Goal: Information Seeking & Learning: Compare options

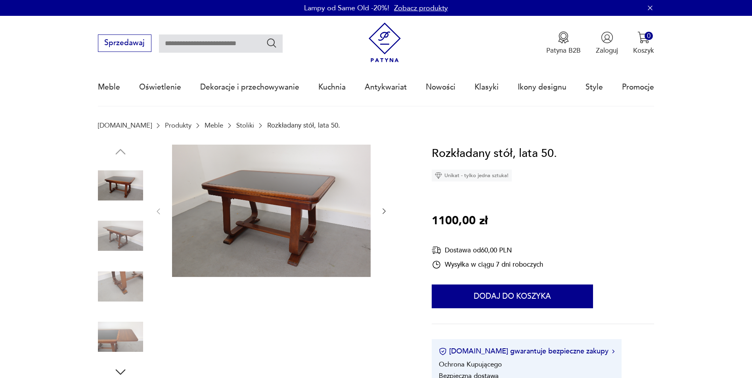
click at [204, 126] on link "Meble" at bounding box center [213, 126] width 19 height 8
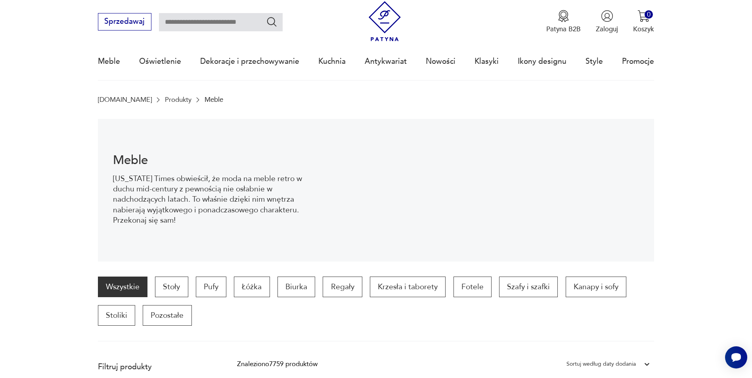
scroll to position [126, 0]
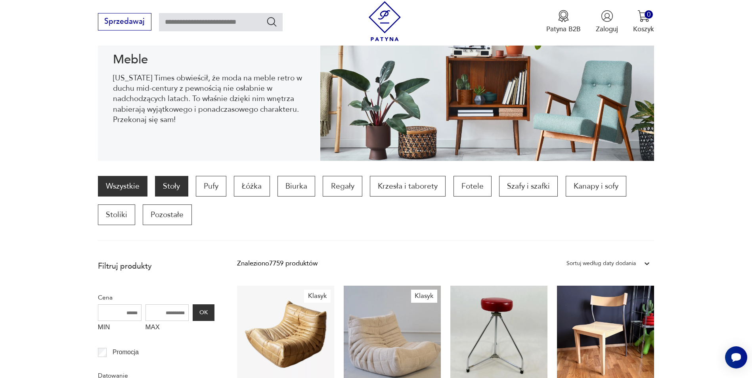
click at [164, 185] on p "Stoły" at bounding box center [171, 186] width 33 height 21
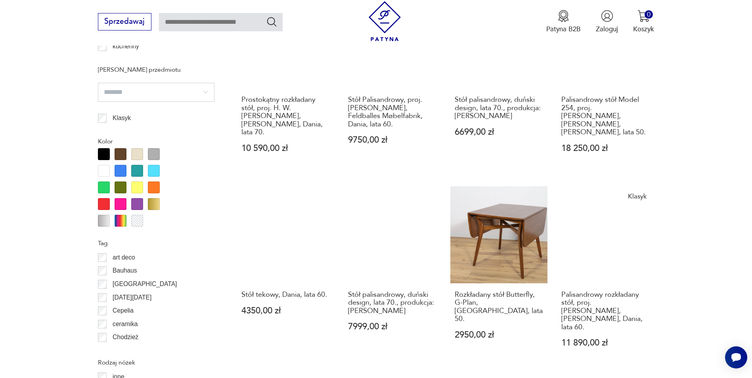
scroll to position [839, 0]
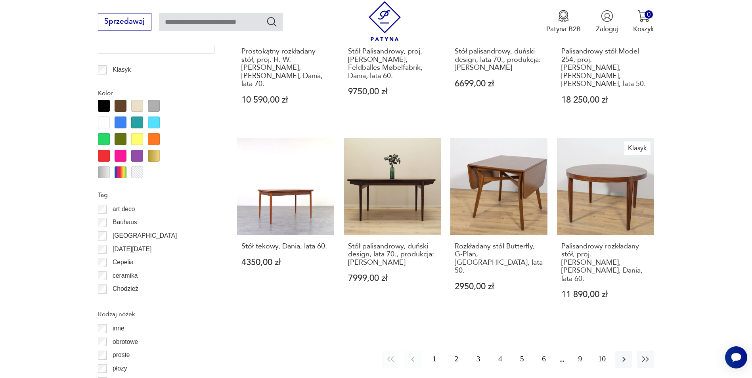
click at [451, 351] on button "2" at bounding box center [456, 359] width 17 height 17
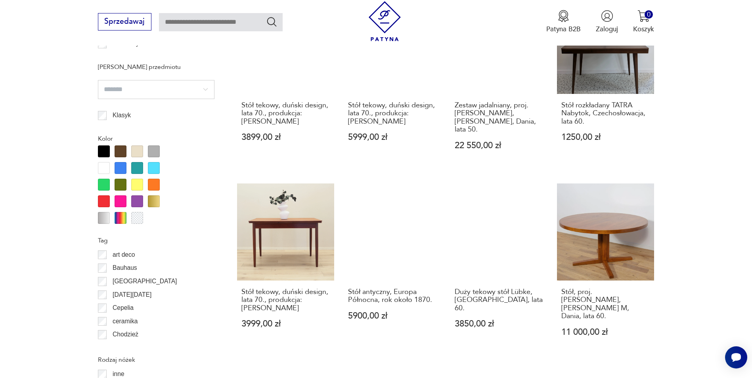
scroll to position [794, 0]
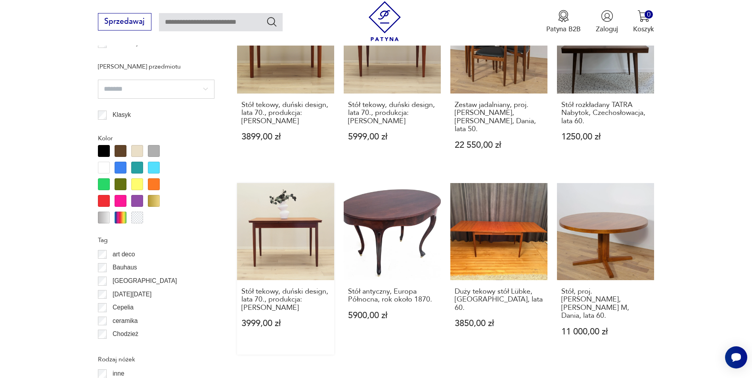
click at [265, 239] on link "Stół tekowy, duński design, lata 70., produkcja: [PERSON_NAME] 3999,00 zł" at bounding box center [285, 269] width 97 height 172
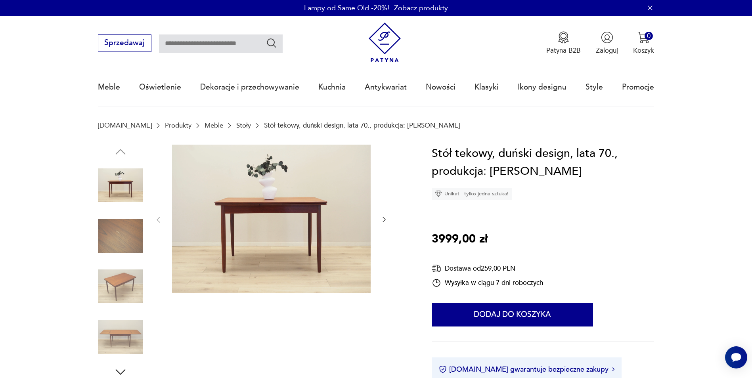
click at [389, 218] on div at bounding box center [253, 262] width 311 height 235
click at [387, 219] on icon "button" at bounding box center [384, 220] width 8 height 8
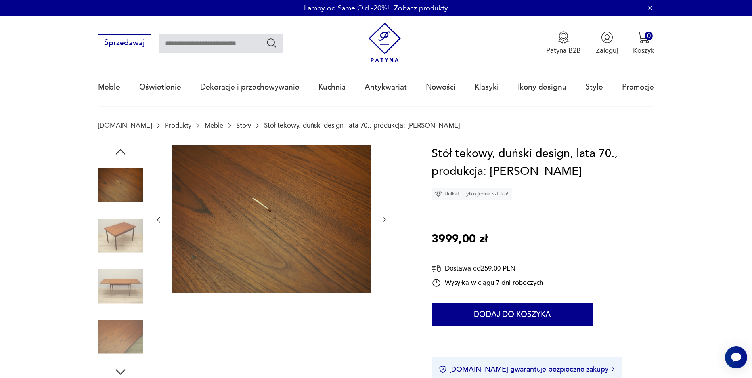
click at [387, 219] on icon "button" at bounding box center [384, 220] width 8 height 8
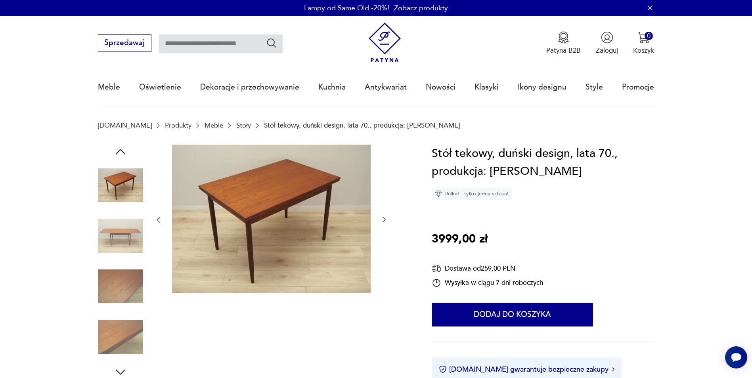
click at [387, 219] on icon "button" at bounding box center [384, 220] width 8 height 8
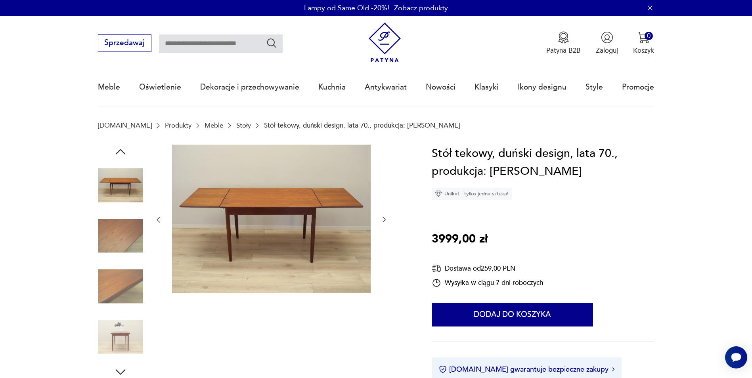
click at [387, 219] on icon "button" at bounding box center [384, 220] width 8 height 8
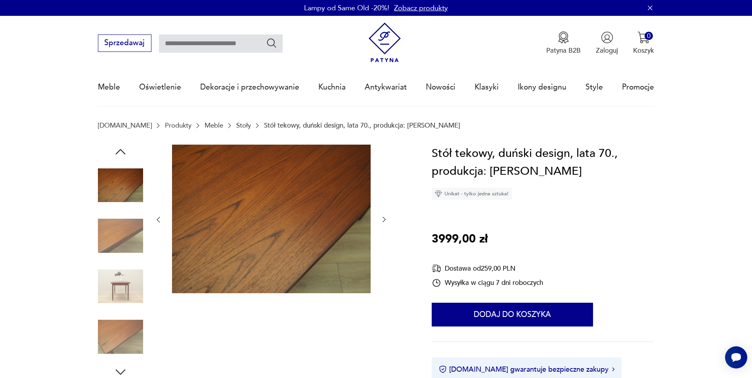
click at [387, 219] on icon "button" at bounding box center [384, 220] width 8 height 8
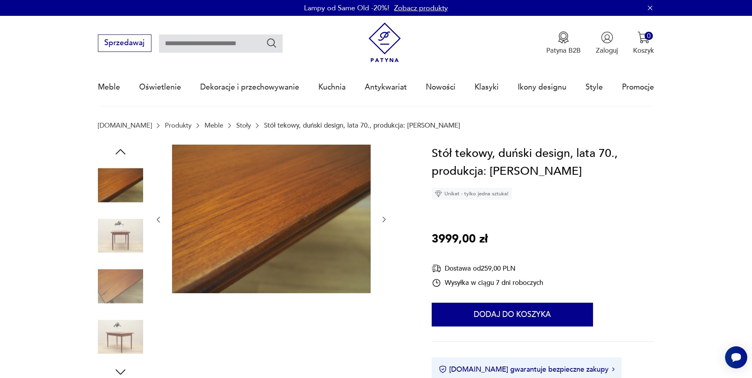
click at [387, 219] on icon "button" at bounding box center [384, 220] width 8 height 8
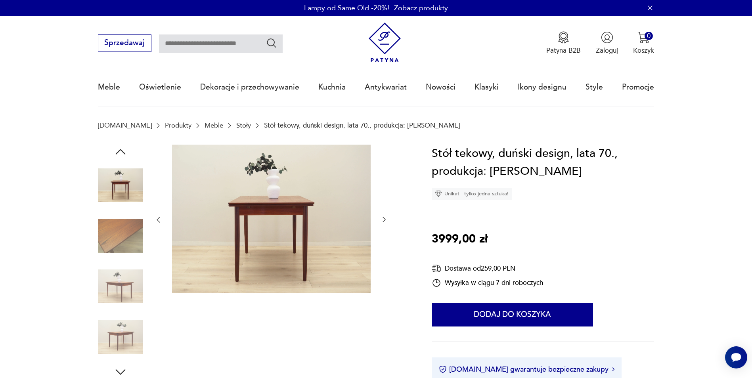
click at [387, 219] on icon "button" at bounding box center [384, 220] width 8 height 8
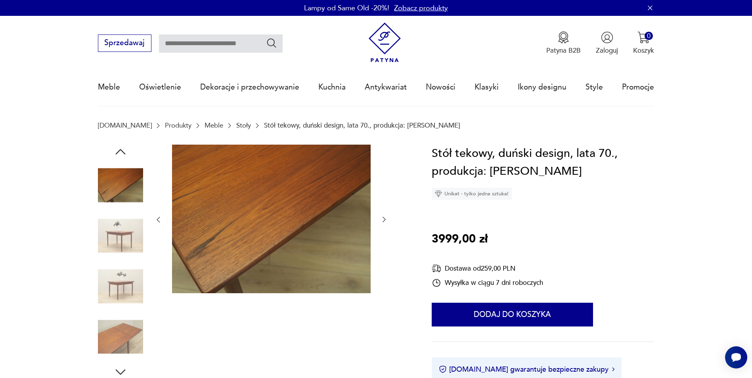
click at [387, 219] on icon "button" at bounding box center [384, 220] width 8 height 8
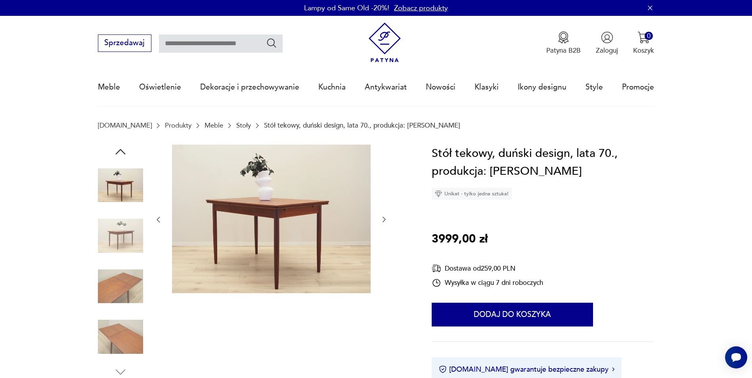
click at [387, 219] on icon "button" at bounding box center [384, 220] width 8 height 8
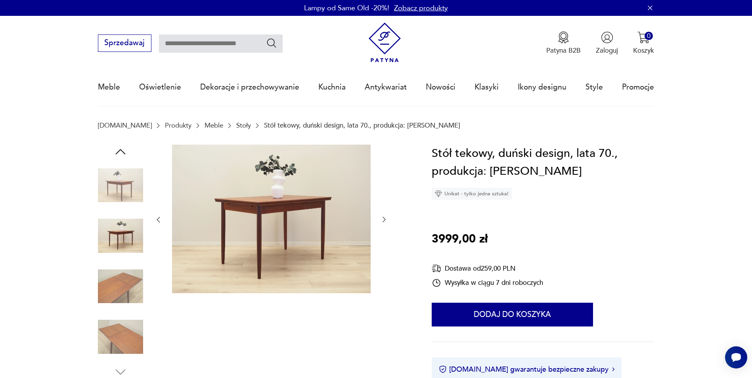
click at [387, 219] on icon "button" at bounding box center [384, 220] width 8 height 8
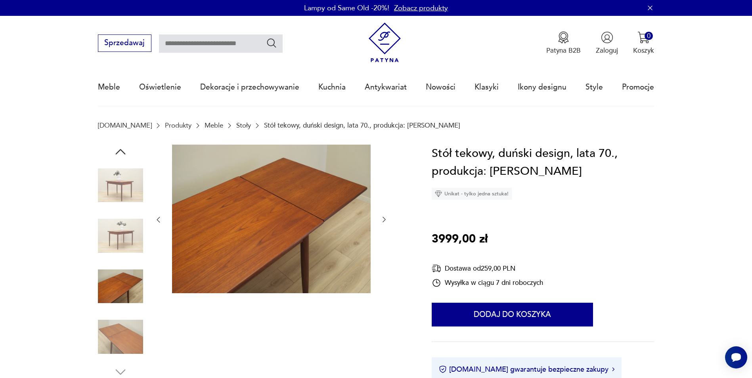
click at [387, 219] on icon "button" at bounding box center [384, 220] width 8 height 8
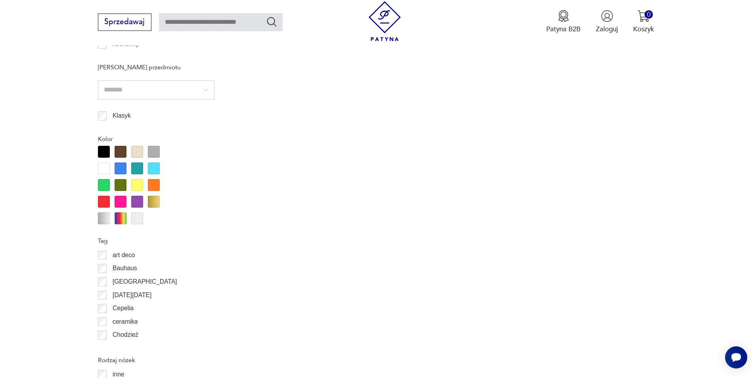
scroll to position [881, 0]
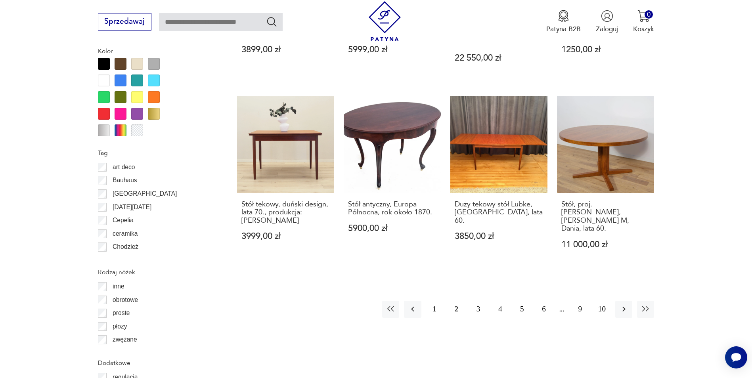
click at [478, 301] on button "3" at bounding box center [477, 309] width 17 height 17
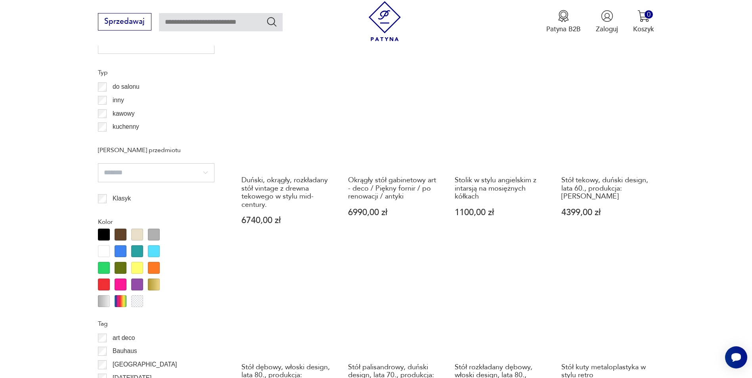
scroll to position [710, 0]
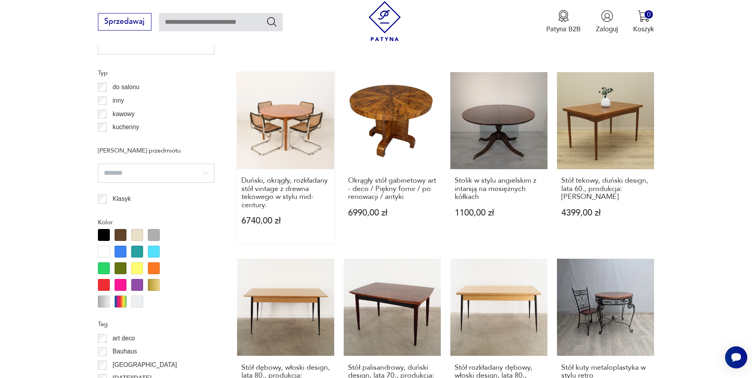
click at [277, 132] on link "Duński, okrągły, rozkładany stół vintage z drewna tekowego w stylu mid-century.…" at bounding box center [285, 158] width 97 height 172
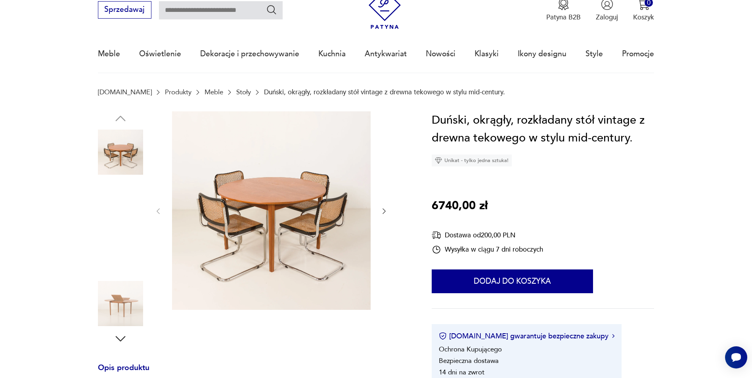
scroll to position [34, 0]
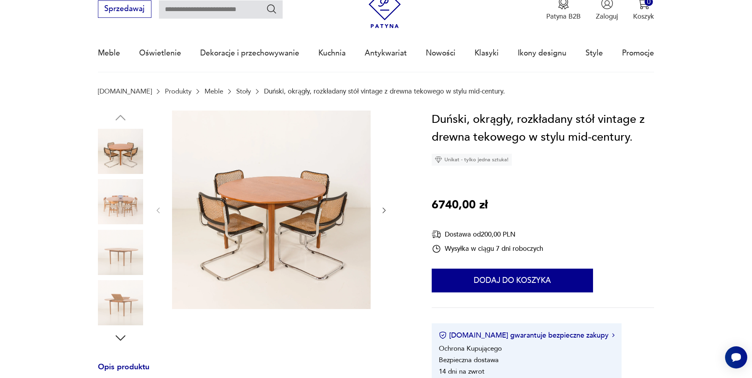
click at [114, 204] on img at bounding box center [120, 201] width 45 height 45
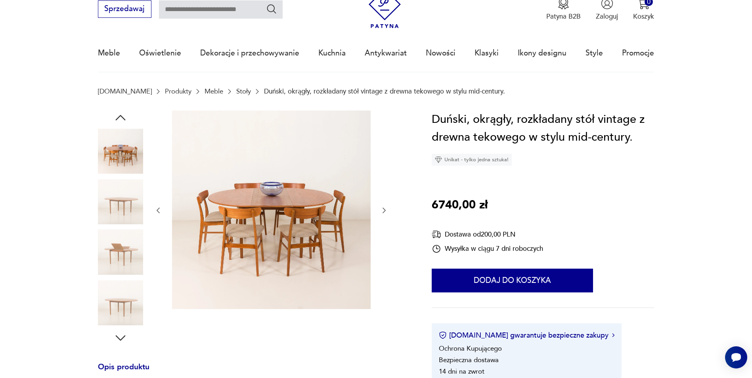
click at [115, 230] on img at bounding box center [120, 252] width 45 height 45
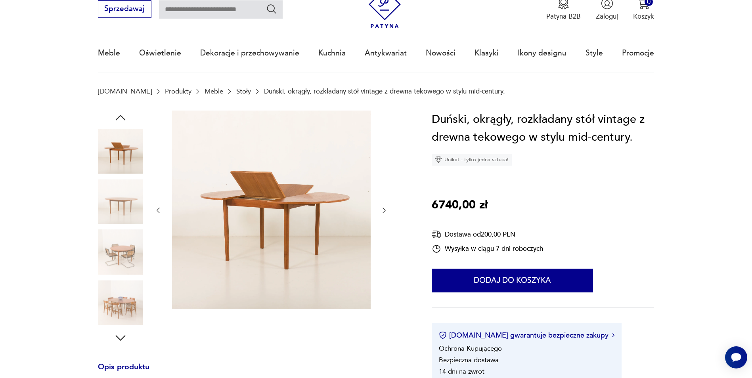
click at [120, 279] on div at bounding box center [120, 228] width 45 height 198
click at [120, 293] on img at bounding box center [120, 302] width 45 height 45
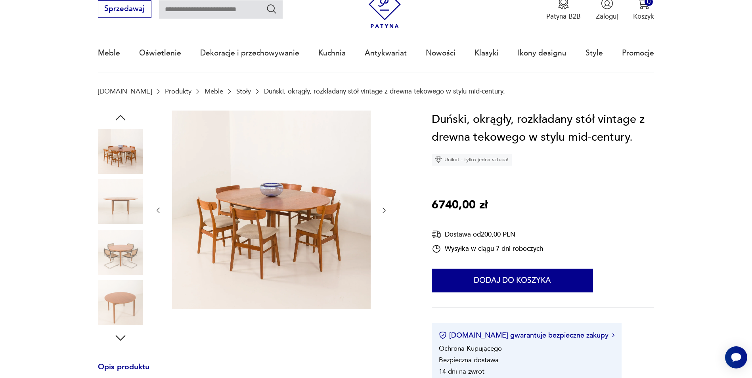
click at [116, 155] on img at bounding box center [120, 151] width 45 height 45
click at [120, 246] on img at bounding box center [120, 252] width 45 height 45
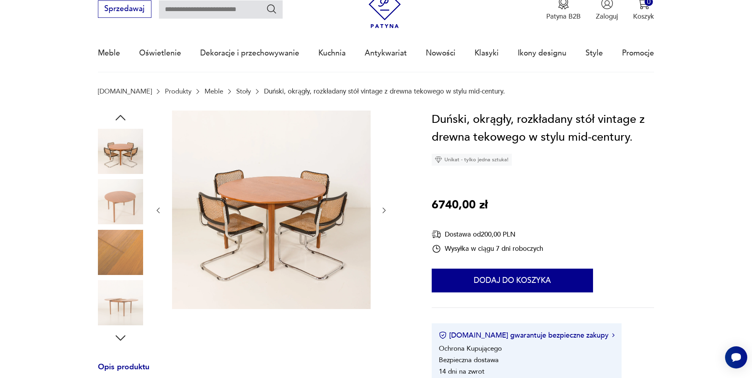
click at [118, 278] on div at bounding box center [120, 228] width 45 height 198
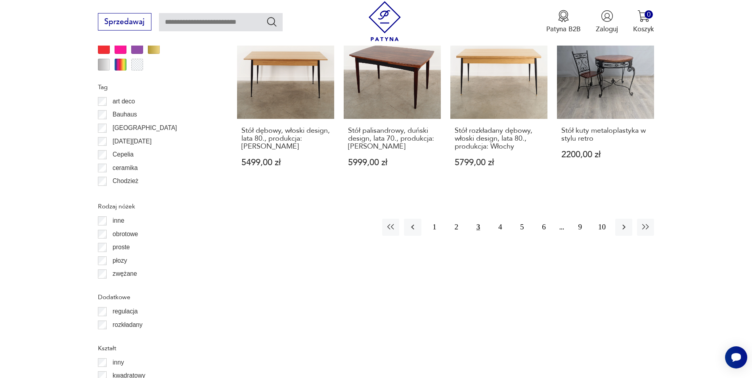
scroll to position [956, 0]
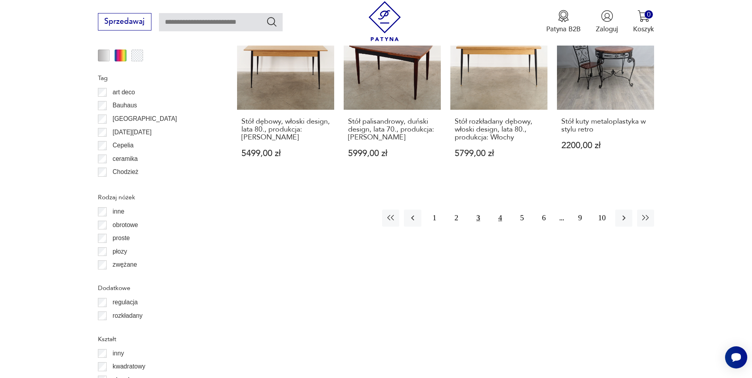
click at [500, 213] on button "4" at bounding box center [499, 218] width 17 height 17
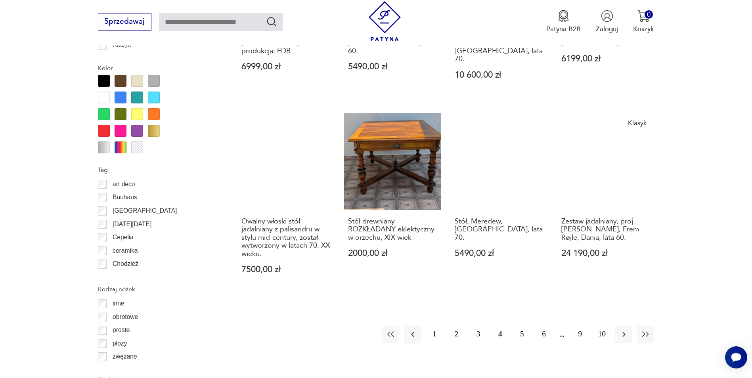
scroll to position [865, 0]
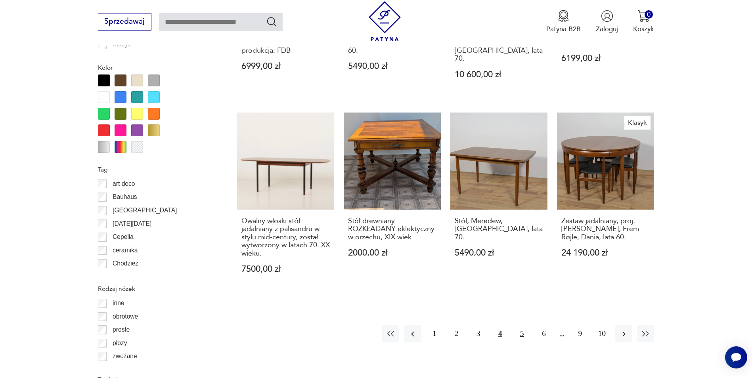
click at [521, 325] on button "5" at bounding box center [521, 333] width 17 height 17
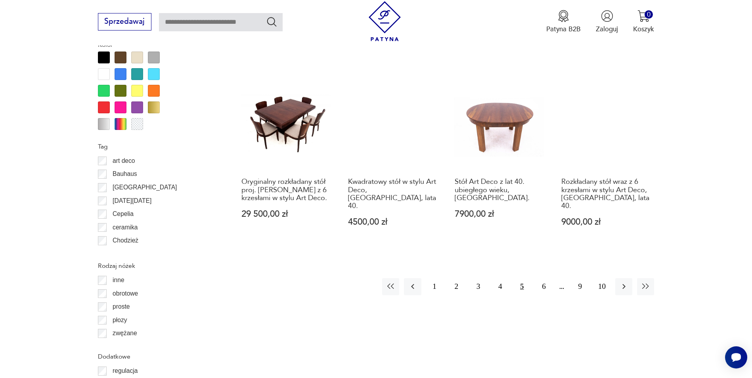
scroll to position [888, 0]
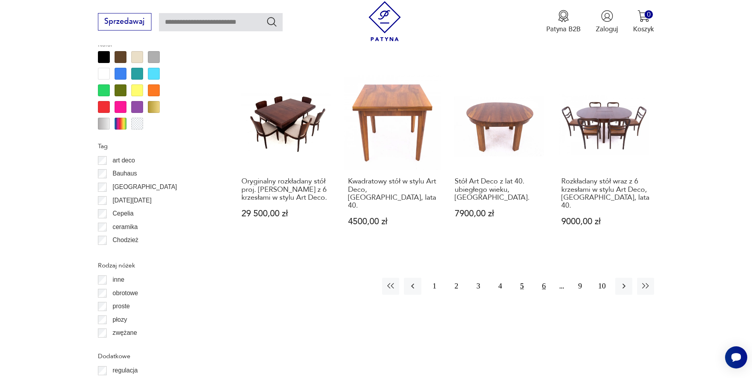
click at [544, 278] on button "6" at bounding box center [543, 286] width 17 height 17
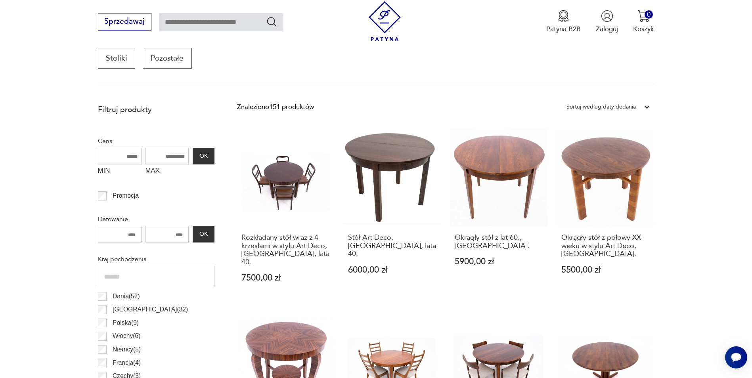
scroll to position [288, 0]
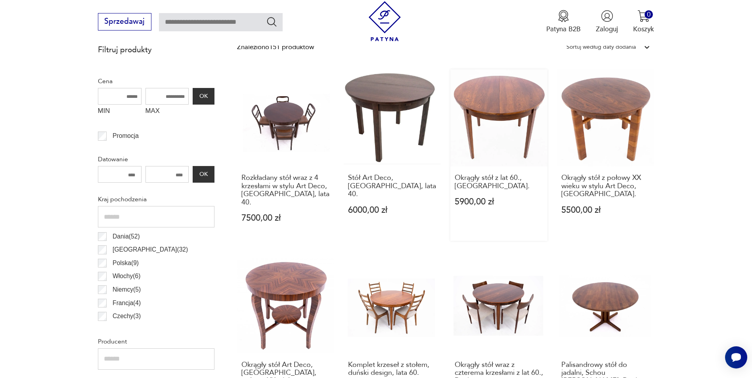
click at [499, 141] on link "Okrągły stół z lat 60., [GEOGRAPHIC_DATA] 5900,00 zł" at bounding box center [498, 155] width 97 height 172
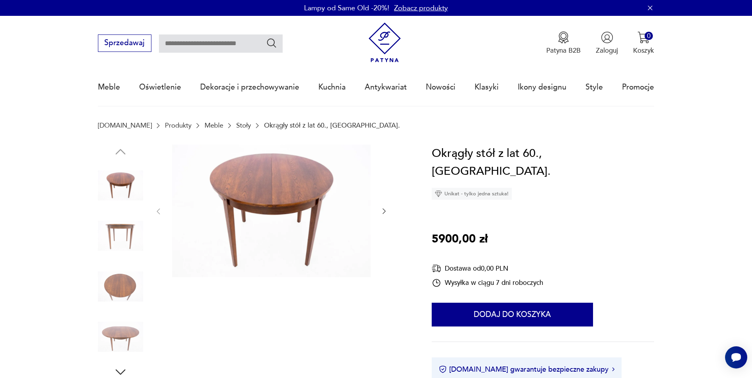
click at [383, 213] on icon "button" at bounding box center [384, 211] width 8 height 8
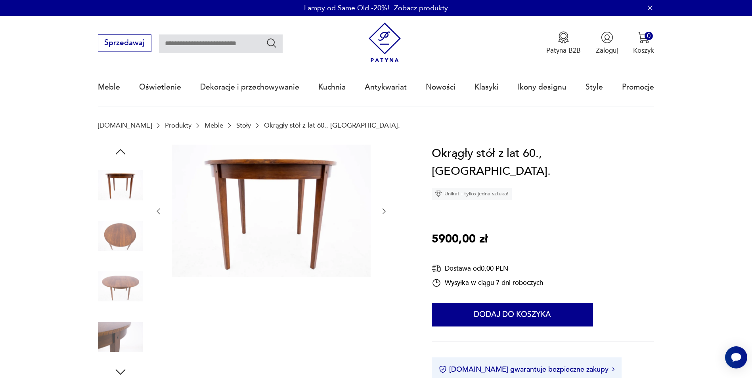
click at [383, 213] on icon "button" at bounding box center [384, 211] width 8 height 8
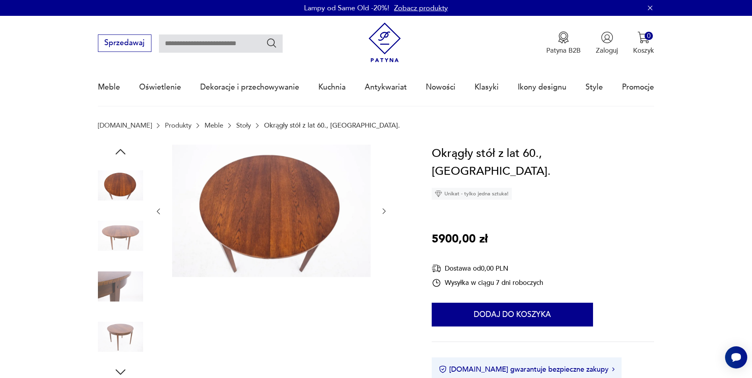
click at [383, 213] on icon "button" at bounding box center [384, 211] width 8 height 8
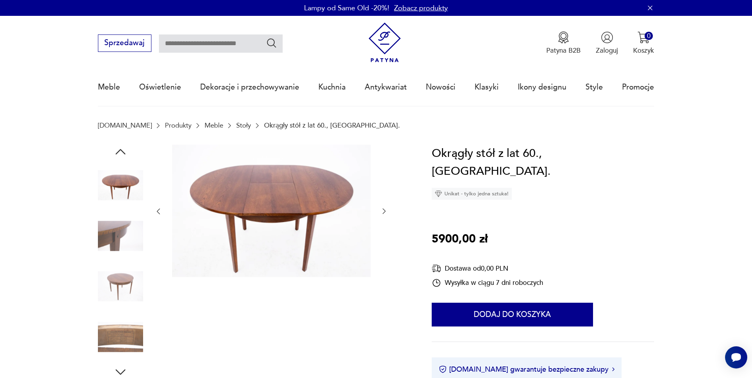
click at [383, 213] on icon "button" at bounding box center [384, 211] width 8 height 8
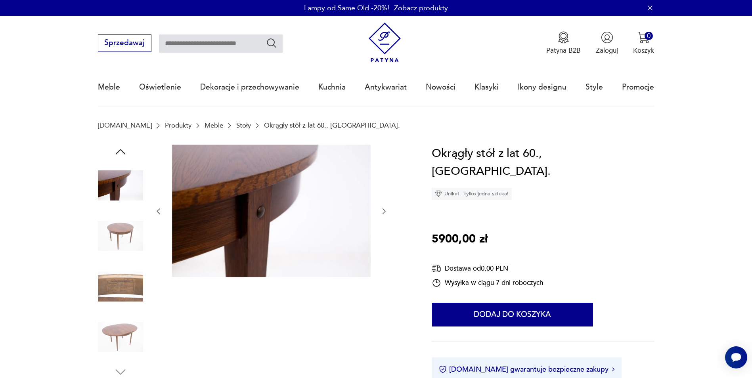
click at [383, 213] on icon "button" at bounding box center [384, 211] width 8 height 8
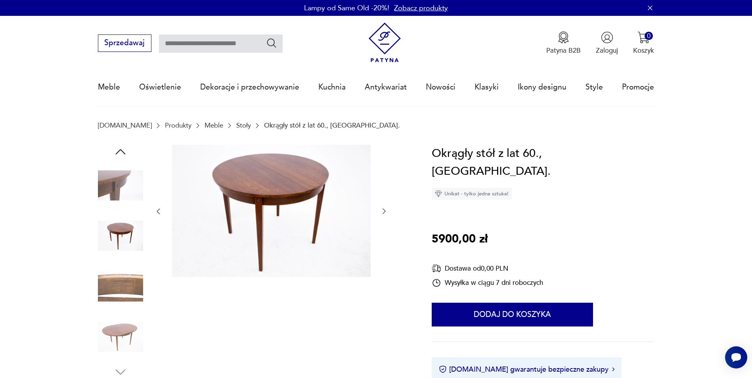
click at [383, 213] on icon "button" at bounding box center [384, 211] width 8 height 8
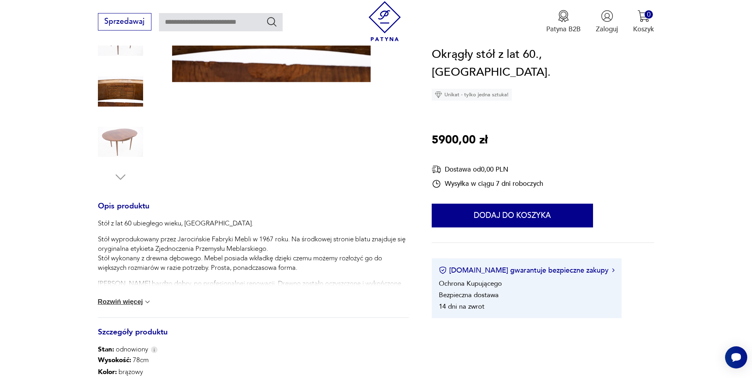
scroll to position [198, 0]
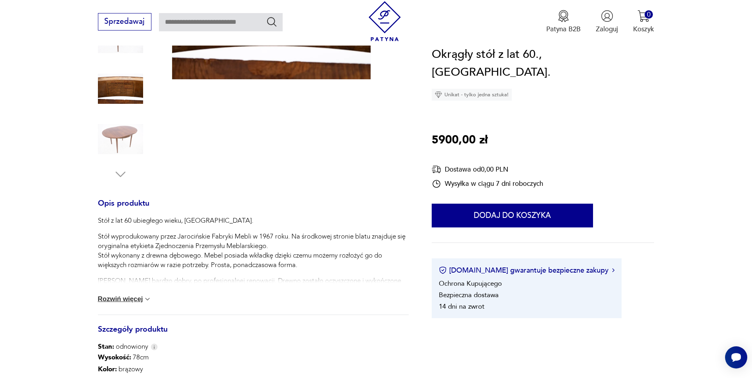
click at [262, 278] on p "[PERSON_NAME] bardzo dobry, po profesjonalnej renowacji. Drewno zostało oczyszc…" at bounding box center [253, 285] width 311 height 19
click at [147, 299] on img at bounding box center [147, 299] width 8 height 8
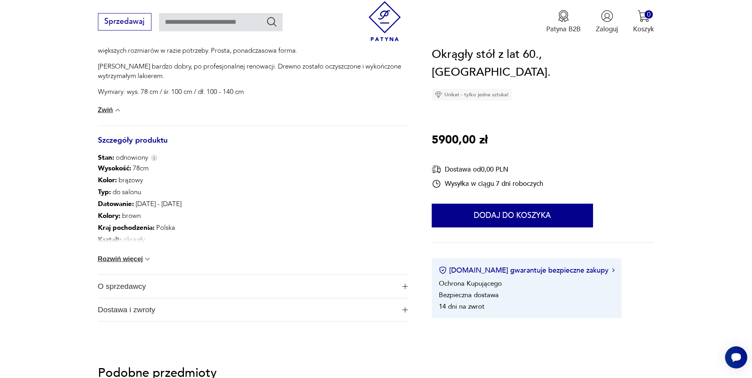
scroll to position [412, 0]
click at [141, 257] on button "Rozwiń więcej" at bounding box center [125, 259] width 54 height 8
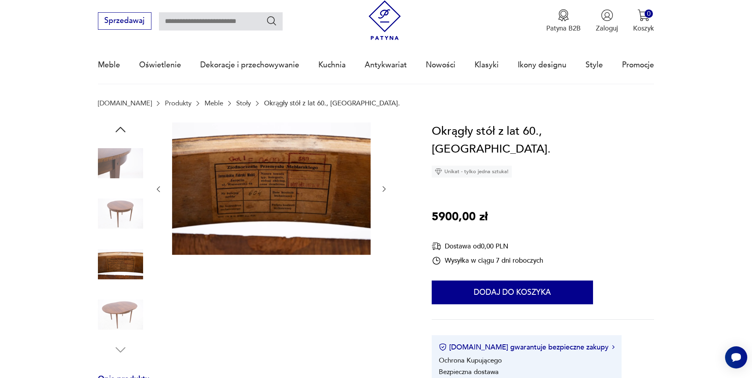
scroll to position [22, 0]
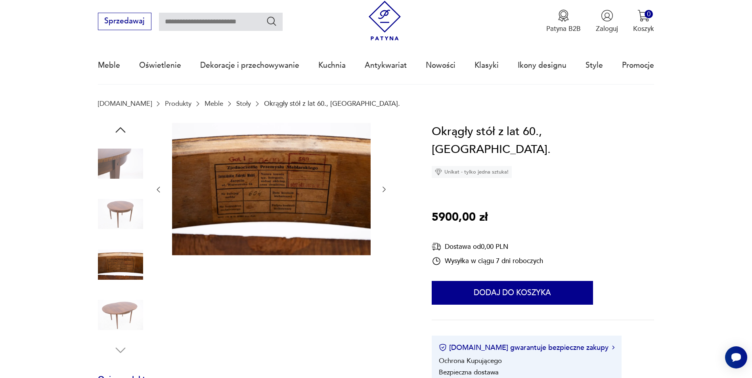
click at [124, 213] on img at bounding box center [120, 213] width 45 height 45
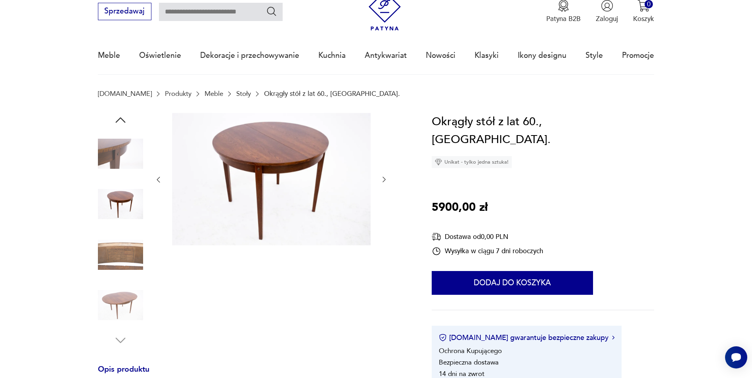
scroll to position [31, 0]
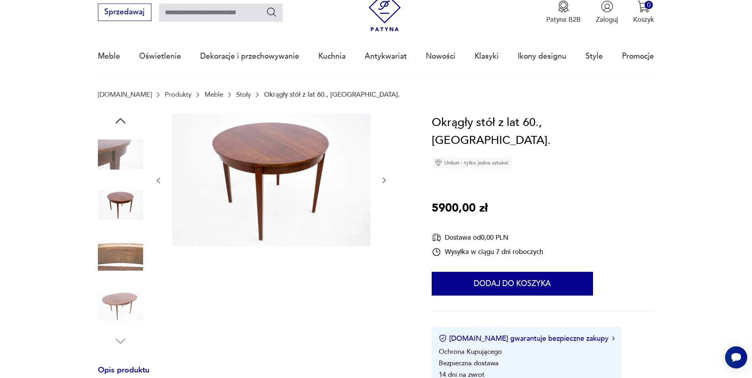
click at [111, 157] on img at bounding box center [120, 154] width 45 height 45
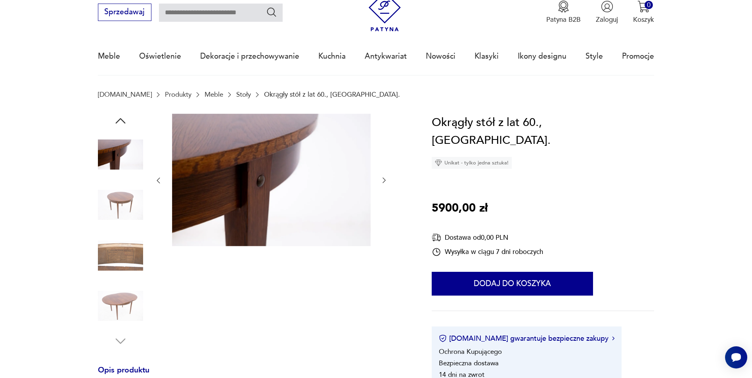
click at [116, 199] on img at bounding box center [120, 204] width 45 height 45
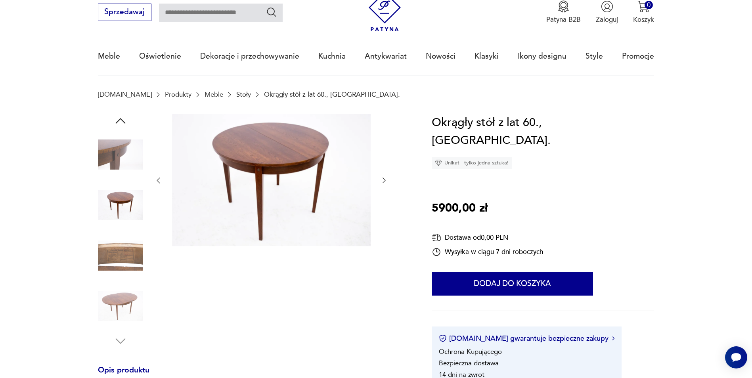
click at [120, 257] on img at bounding box center [120, 255] width 45 height 45
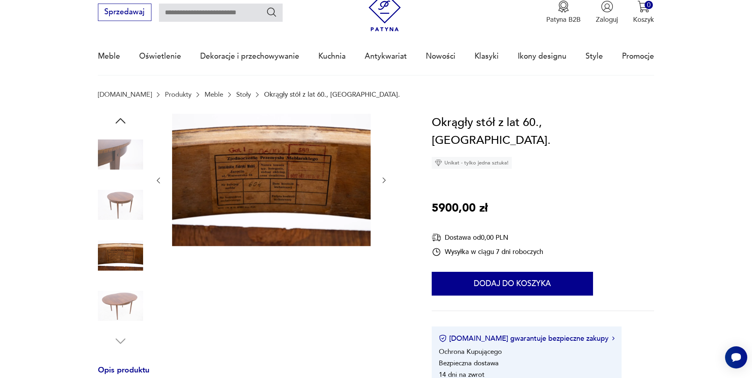
click at [119, 298] on img at bounding box center [120, 305] width 45 height 45
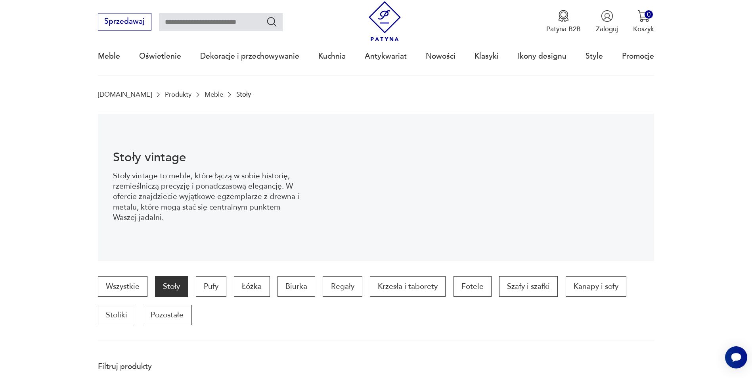
scroll to position [347, 0]
